Goal: Information Seeking & Learning: Learn about a topic

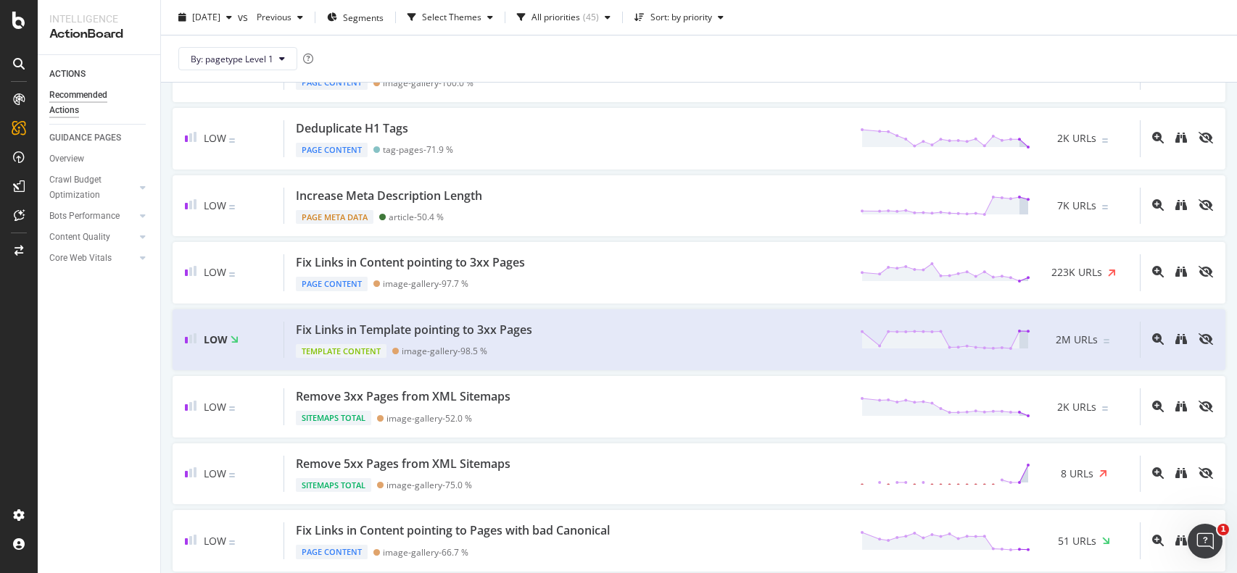
scroll to position [1358, 0]
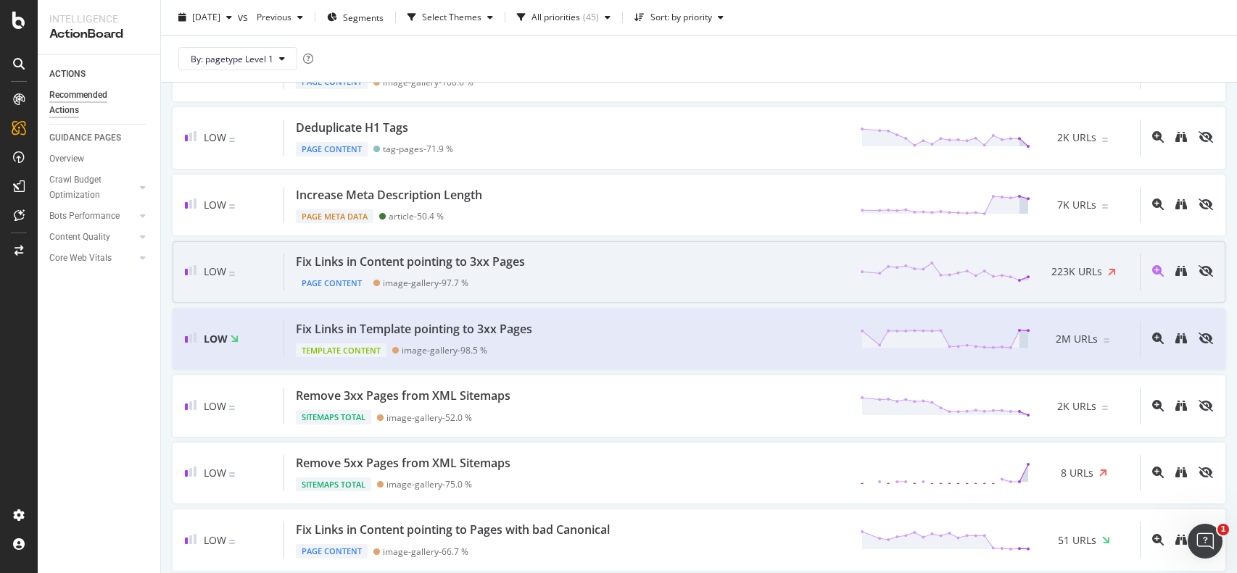
click at [755, 280] on div "Fix Links in Content pointing to 3xx Pages Page Content image-gallery - 97.7 % …" at bounding box center [711, 272] width 855 height 37
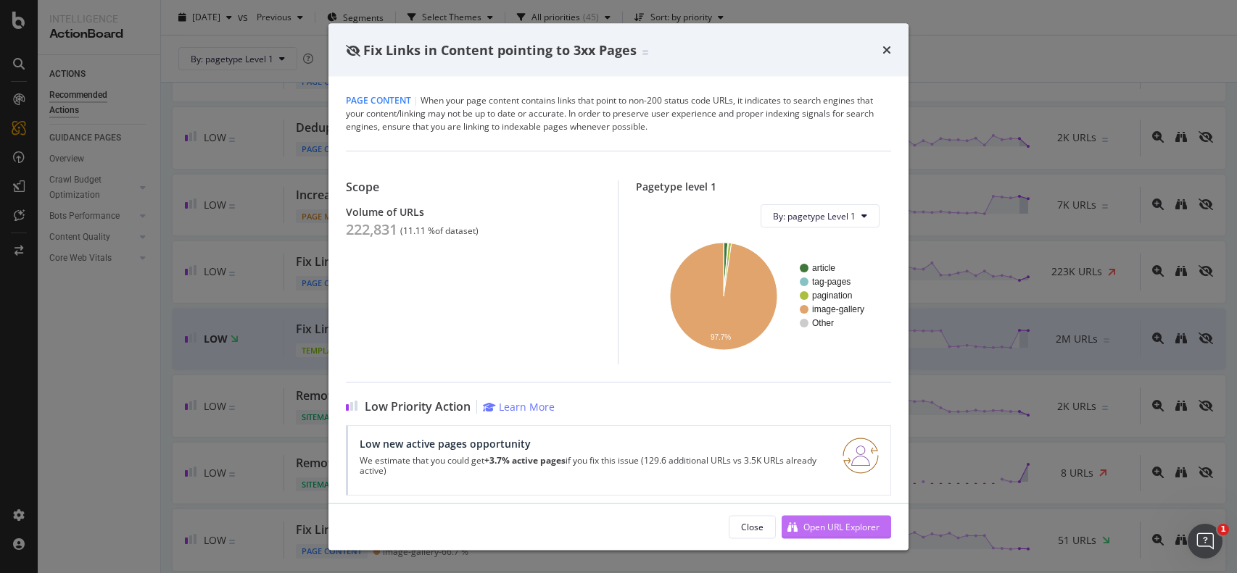
click at [800, 523] on div "Open URL Explorer" at bounding box center [830, 527] width 98 height 22
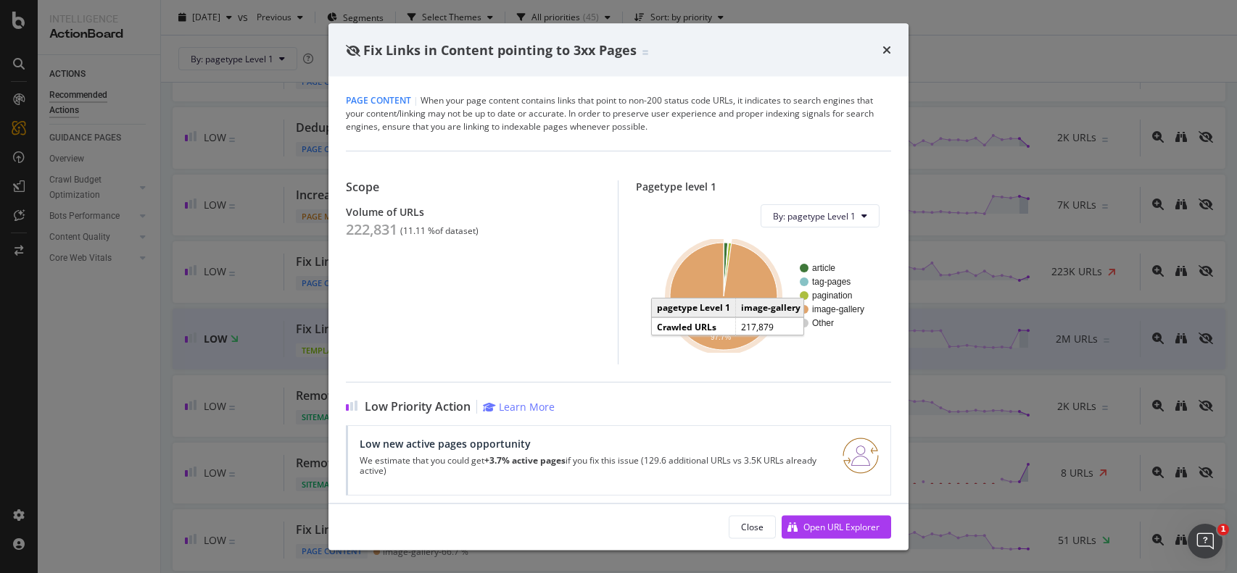
click at [840, 296] on text "pagination" at bounding box center [832, 296] width 40 height 10
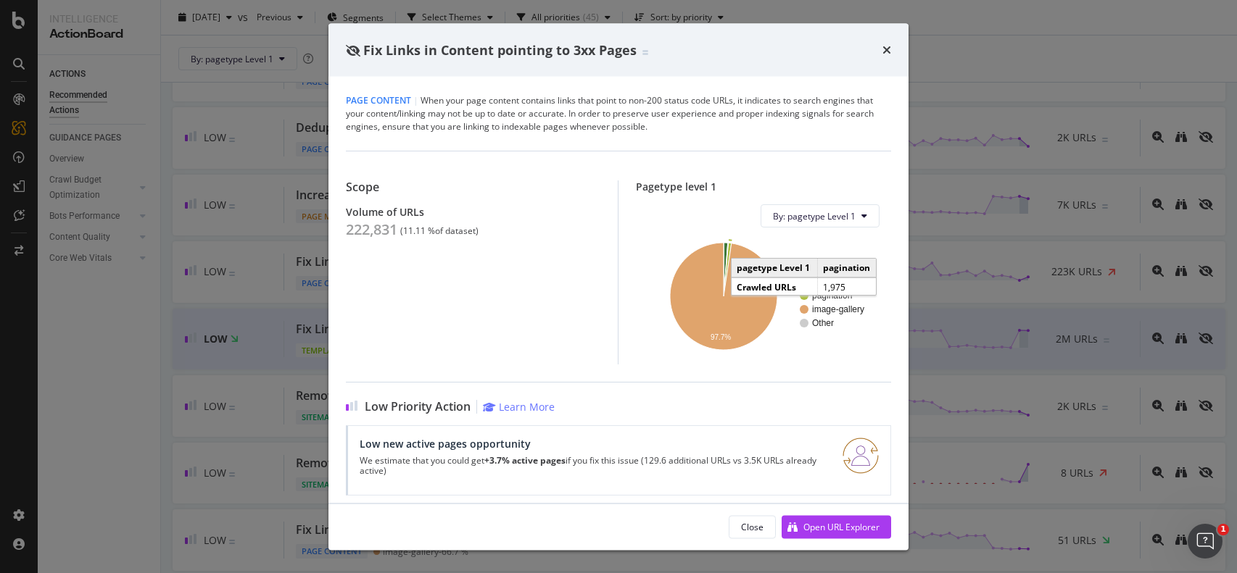
click at [992, 28] on div "Fix Links in Content pointing to 3xx Pages Page Content | When your page conten…" at bounding box center [618, 286] width 1237 height 573
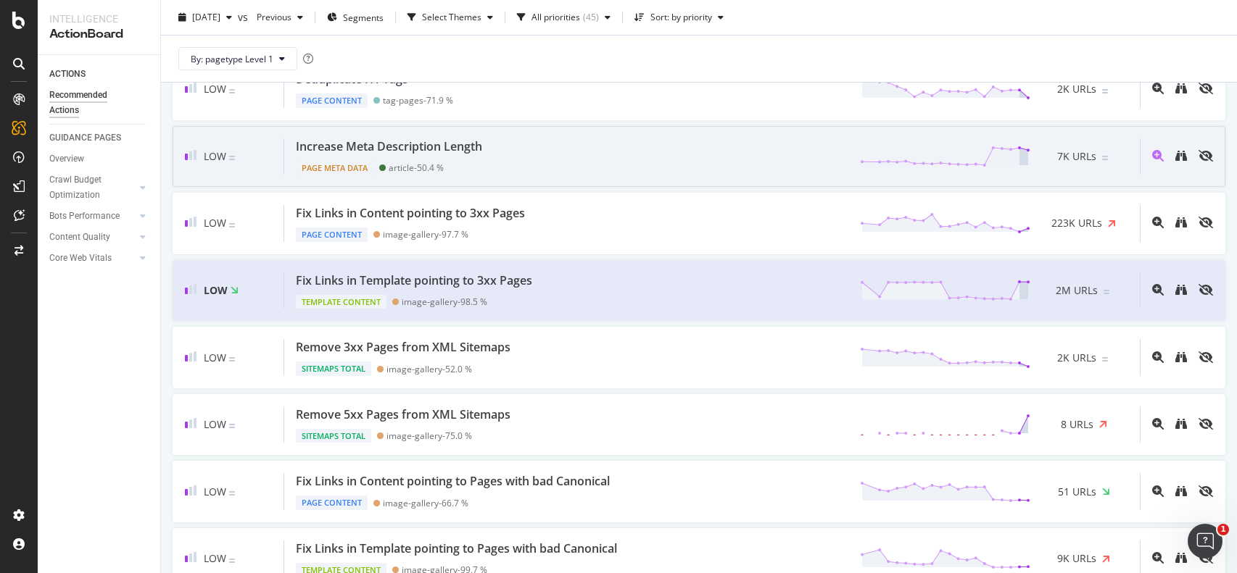
scroll to position [1409, 0]
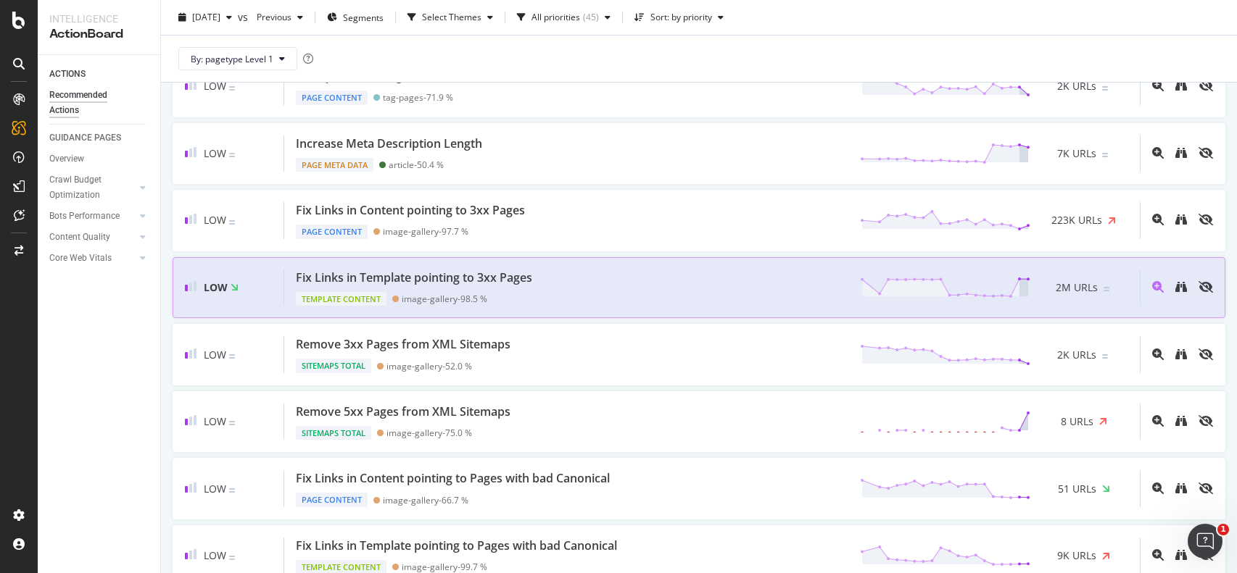
click at [651, 276] on div "Fix Links in Template pointing to 3xx Pages Template Content image-gallery - 98…" at bounding box center [711, 288] width 855 height 37
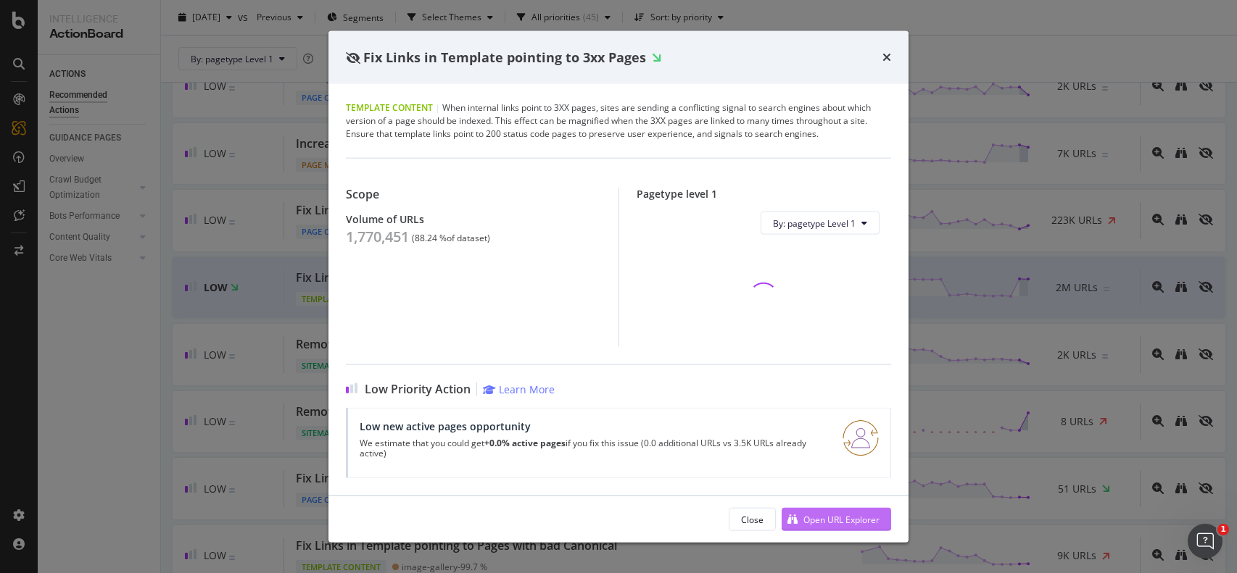
click at [798, 510] on div "Open URL Explorer" at bounding box center [830, 520] width 98 height 22
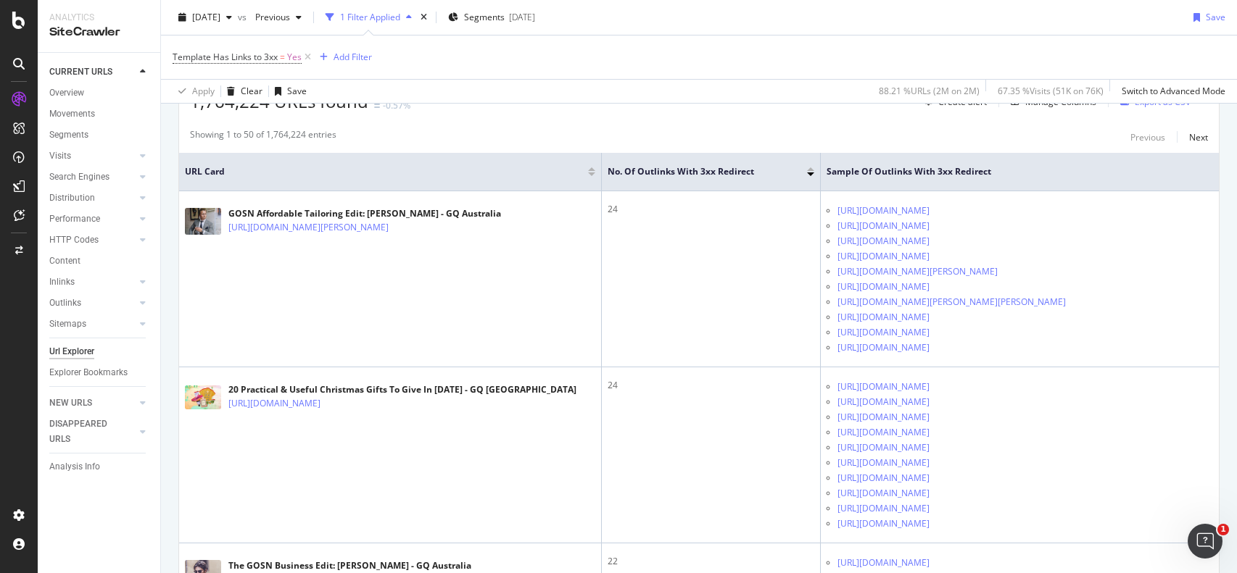
scroll to position [288, 0]
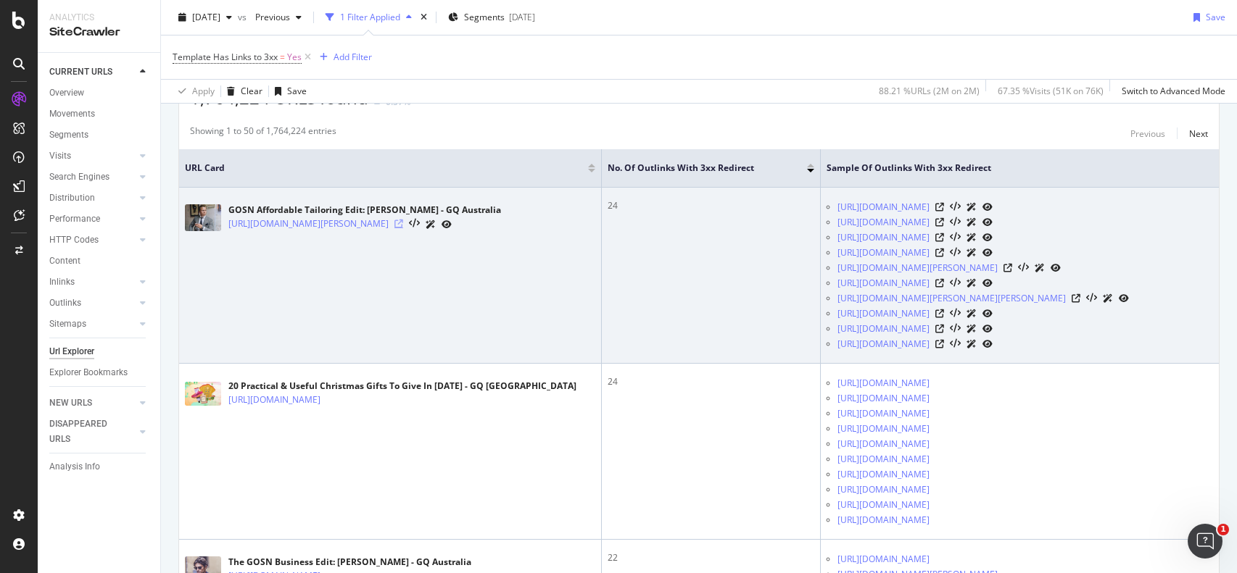
click at [403, 228] on icon at bounding box center [398, 224] width 9 height 9
click at [944, 204] on icon at bounding box center [939, 207] width 9 height 9
click at [944, 288] on icon at bounding box center [939, 283] width 9 height 9
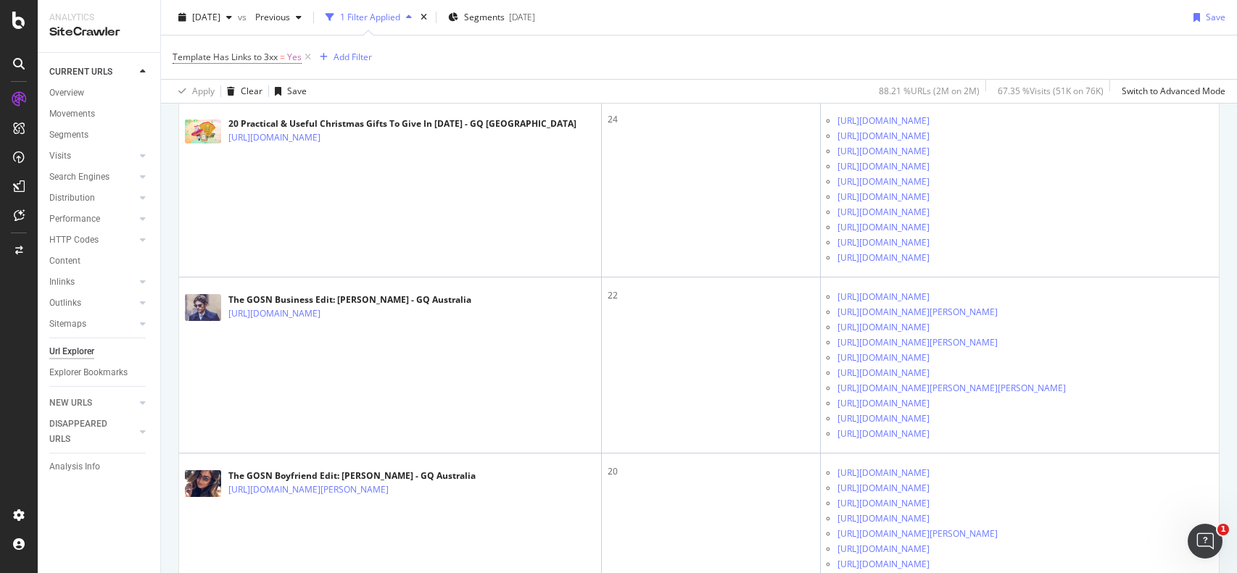
scroll to position [557, 0]
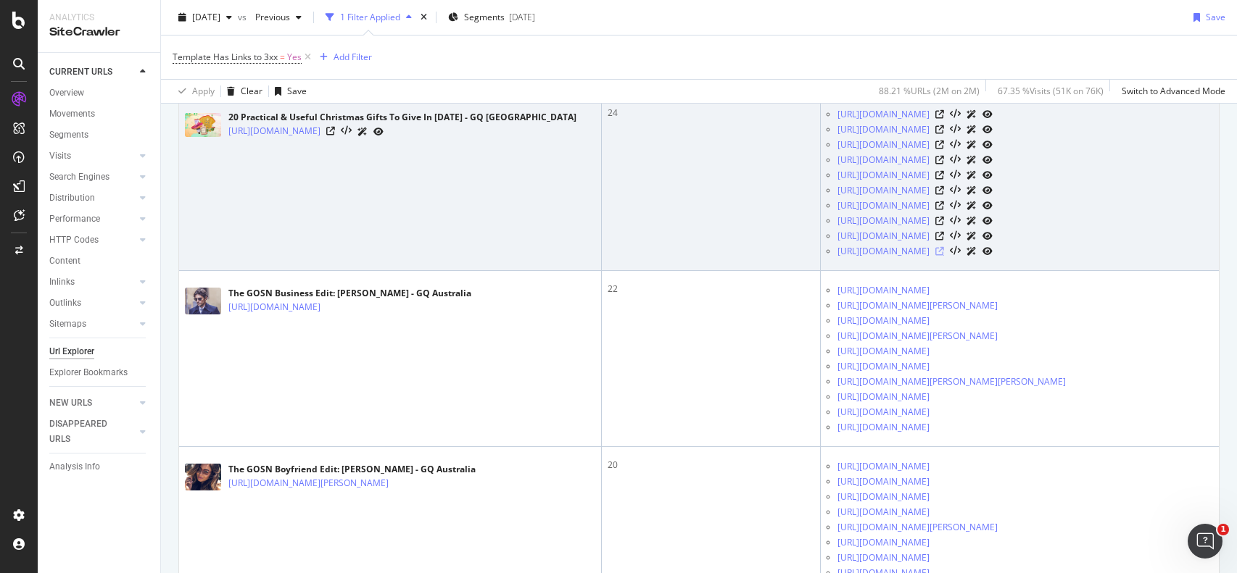
click at [944, 256] on icon at bounding box center [939, 251] width 9 height 9
click at [944, 241] on icon at bounding box center [939, 236] width 9 height 9
click at [335, 136] on icon at bounding box center [330, 131] width 9 height 9
click at [691, 271] on td "24" at bounding box center [711, 183] width 219 height 176
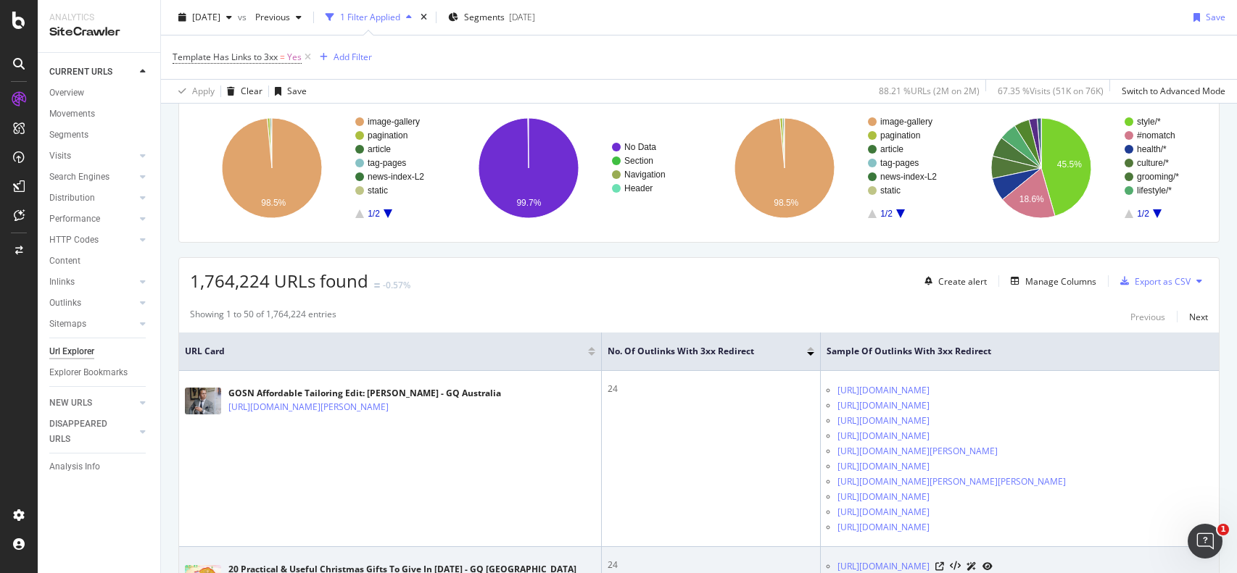
scroll to position [0, 0]
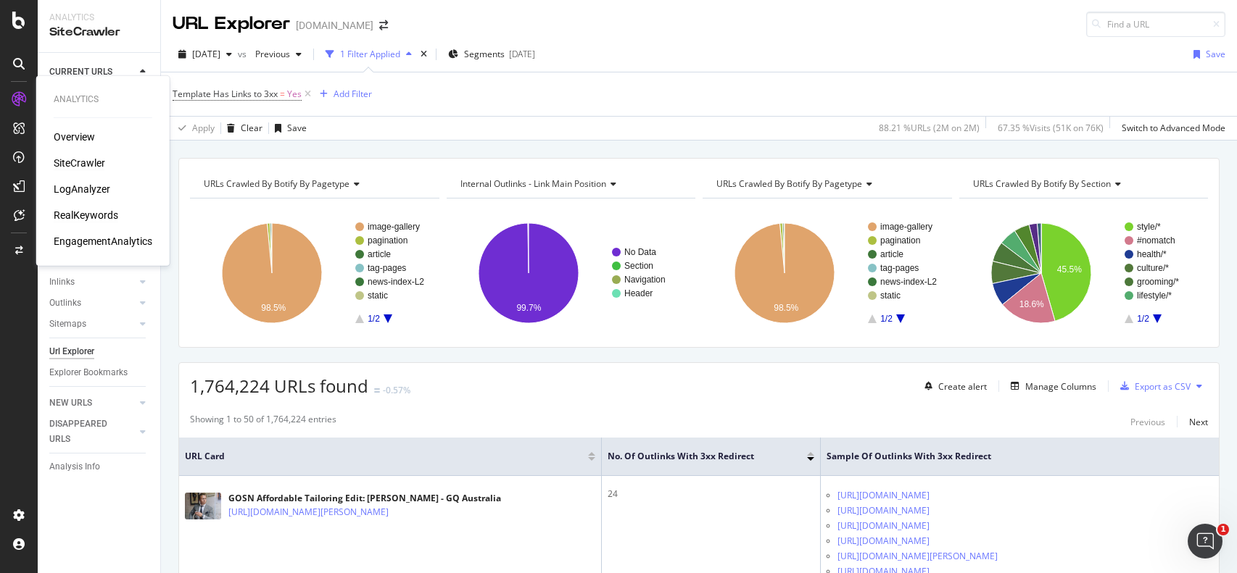
click at [114, 216] on div "RealKeywords" at bounding box center [86, 215] width 65 height 14
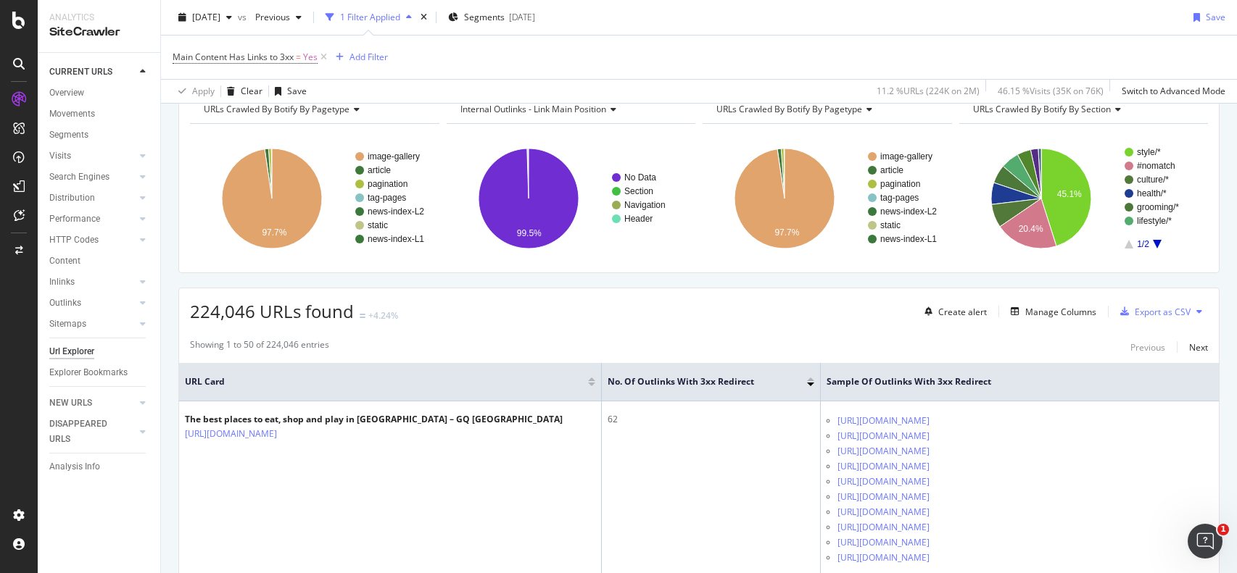
scroll to position [75, 0]
